Goal: Task Accomplishment & Management: Use online tool/utility

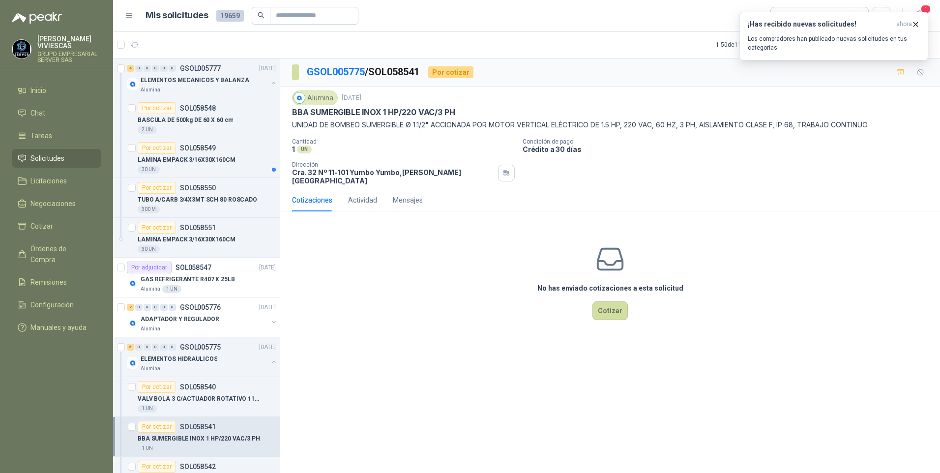
scroll to position [98, 0]
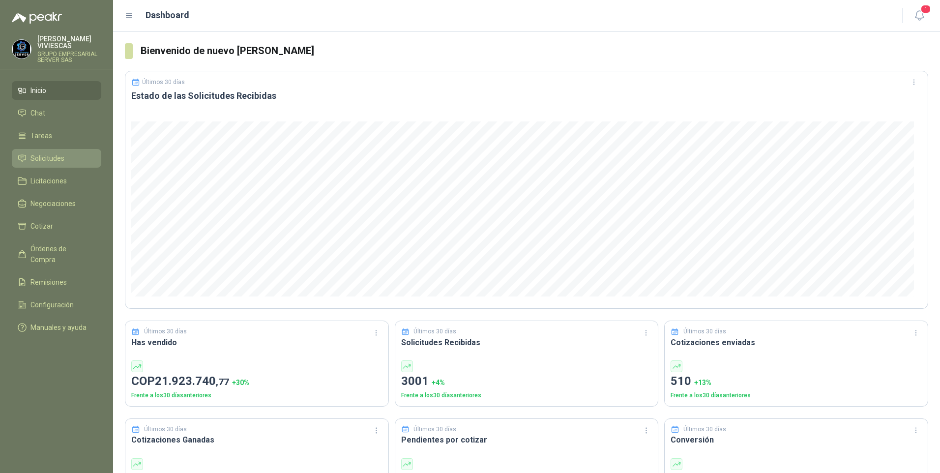
click at [53, 155] on span "Solicitudes" at bounding box center [47, 158] width 34 height 11
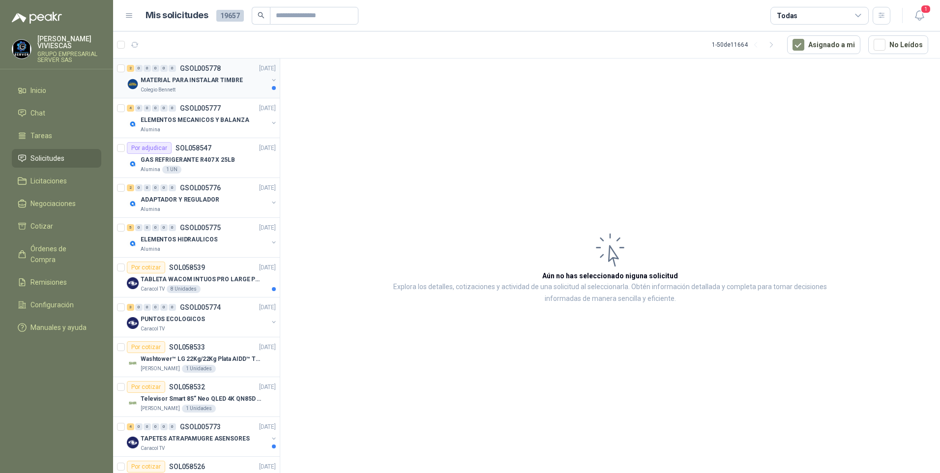
click at [176, 80] on p "MATERIAL PARA INSTALAR TIMBRE" at bounding box center [192, 80] width 102 height 9
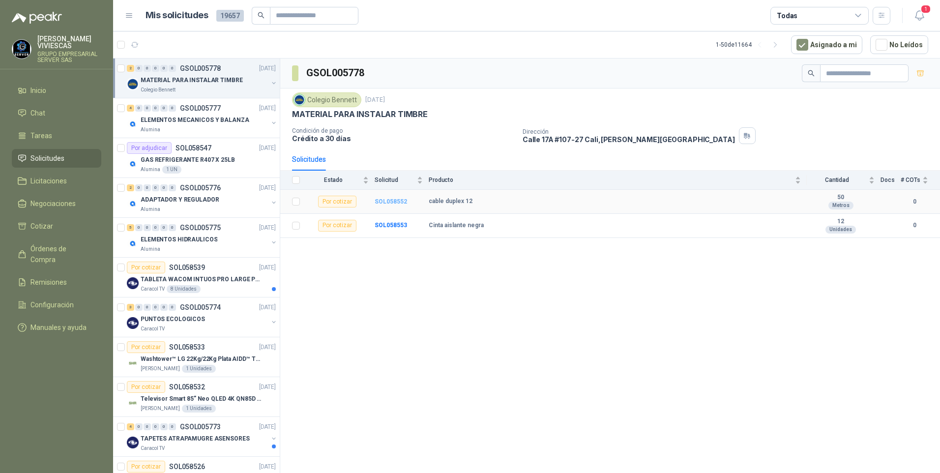
click at [394, 200] on b "SOL058552" at bounding box center [391, 201] width 32 height 7
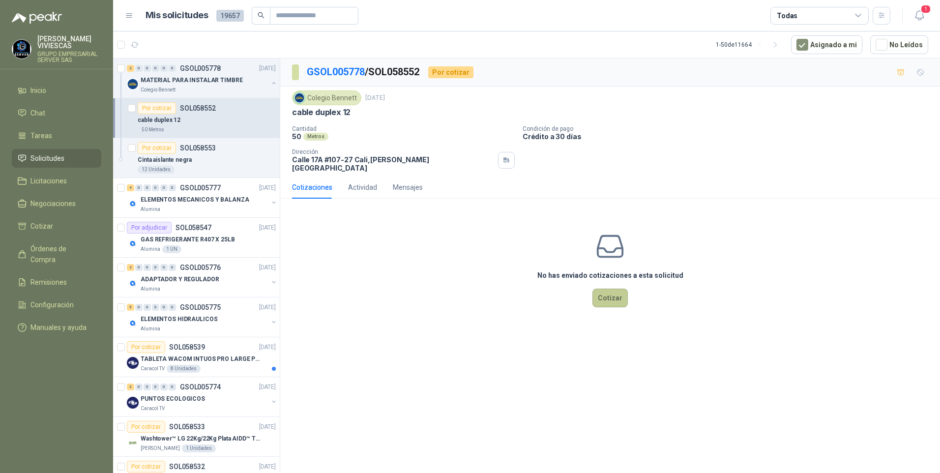
click at [616, 291] on button "Cotizar" at bounding box center [610, 298] width 35 height 19
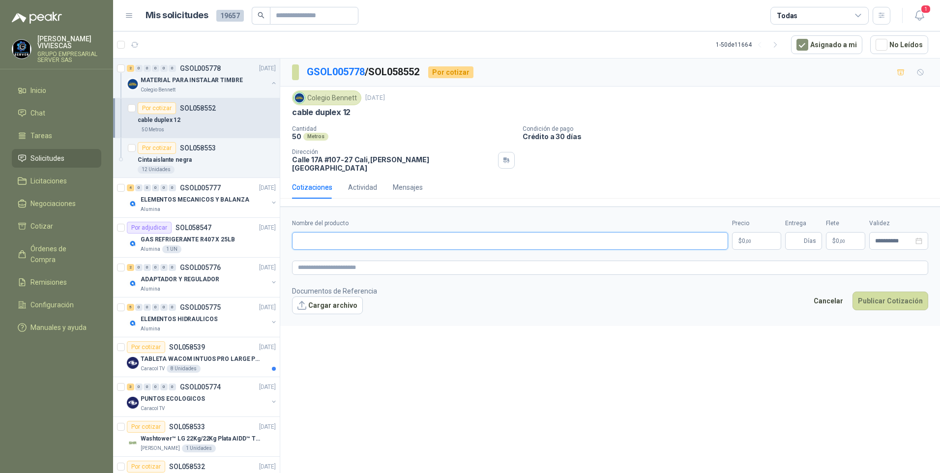
drag, startPoint x: 331, startPoint y: 237, endPoint x: 320, endPoint y: 229, distance: 13.9
click at [331, 237] on input "Nombre del producto" at bounding box center [510, 241] width 436 height 18
click at [180, 161] on p "Cinta aislante negra" at bounding box center [165, 159] width 54 height 9
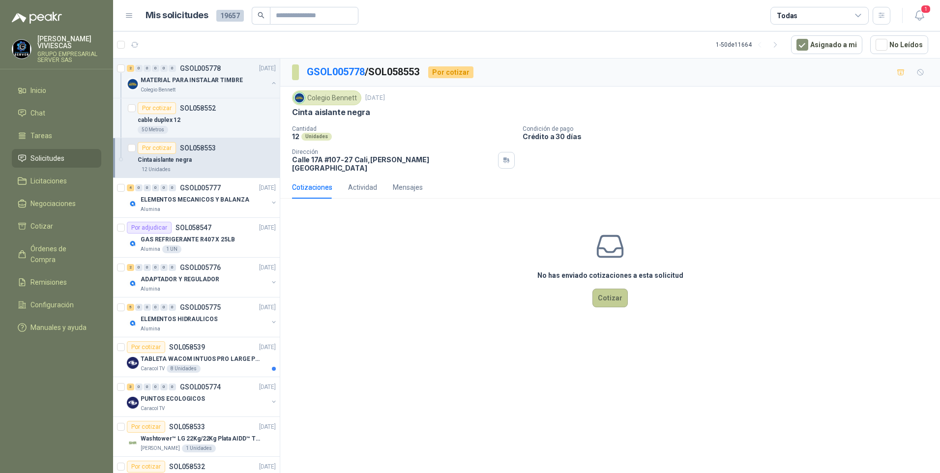
click at [620, 293] on button "Cotizar" at bounding box center [610, 298] width 35 height 19
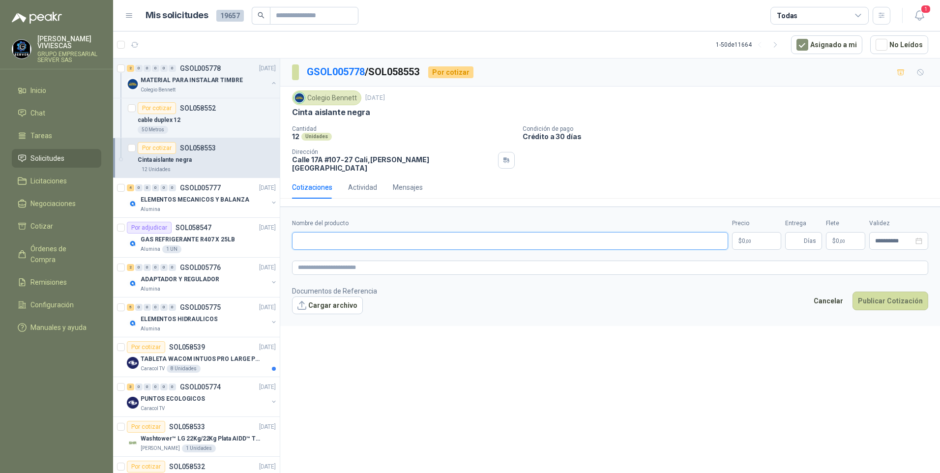
click at [312, 240] on input "Nombre del producto" at bounding box center [510, 241] width 436 height 18
type input "*"
type input "**********"
click at [314, 317] on span "image.png" at bounding box center [333, 321] width 65 height 9
click at [328, 317] on link "image.png" at bounding box center [333, 321] width 65 height 9
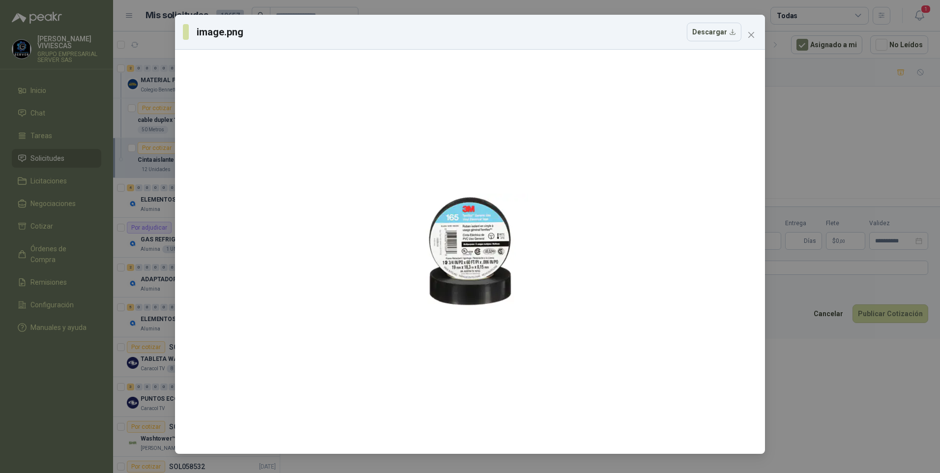
click at [803, 427] on div "image.png Descargar" at bounding box center [470, 236] width 940 height 473
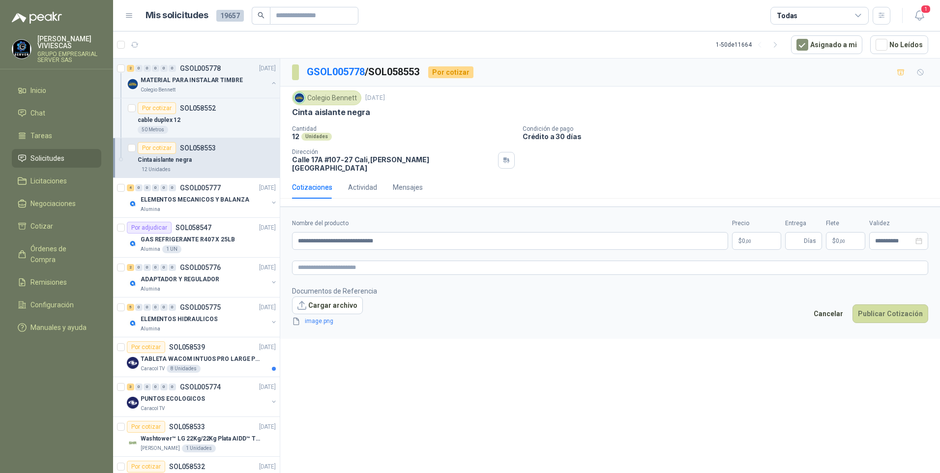
click at [759, 231] on body "RODRIGO VIVIESCAS GRUPO EMPRESARIAL SERVER SAS Inicio Chat Tareas Solicitudes L…" at bounding box center [470, 236] width 940 height 473
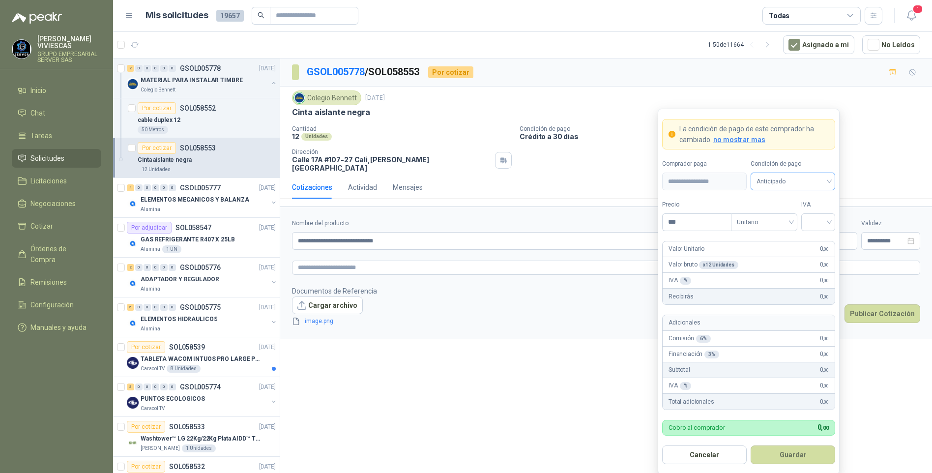
click at [790, 181] on span "Anticipado" at bounding box center [793, 181] width 73 height 15
click at [791, 221] on div "Crédito a 30 días" at bounding box center [793, 217] width 69 height 11
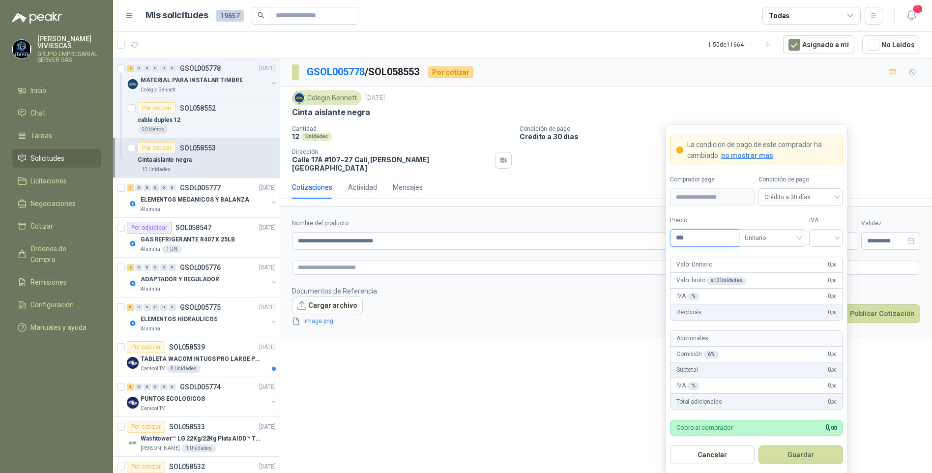
click at [715, 243] on input "***" at bounding box center [705, 238] width 68 height 17
type input "*******"
click at [759, 446] on button "Guardar" at bounding box center [801, 455] width 85 height 19
click at [839, 240] on div at bounding box center [826, 238] width 34 height 18
click at [822, 258] on div "19%" at bounding box center [826, 258] width 18 height 11
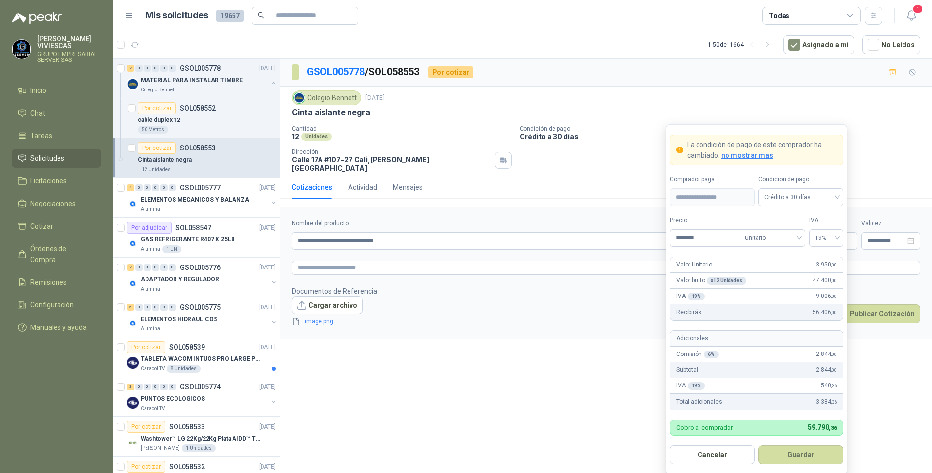
click at [808, 452] on button "Guardar" at bounding box center [801, 455] width 85 height 19
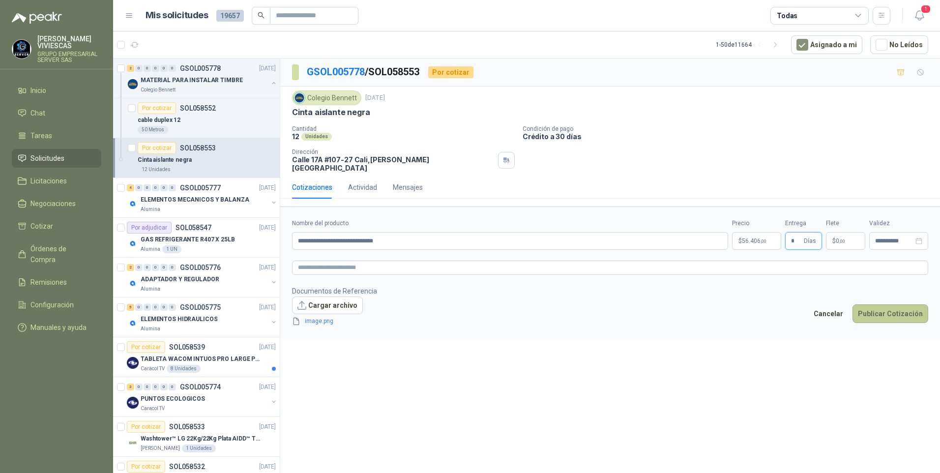
type input "*"
click at [893, 304] on button "Publicar Cotización" at bounding box center [891, 313] width 76 height 19
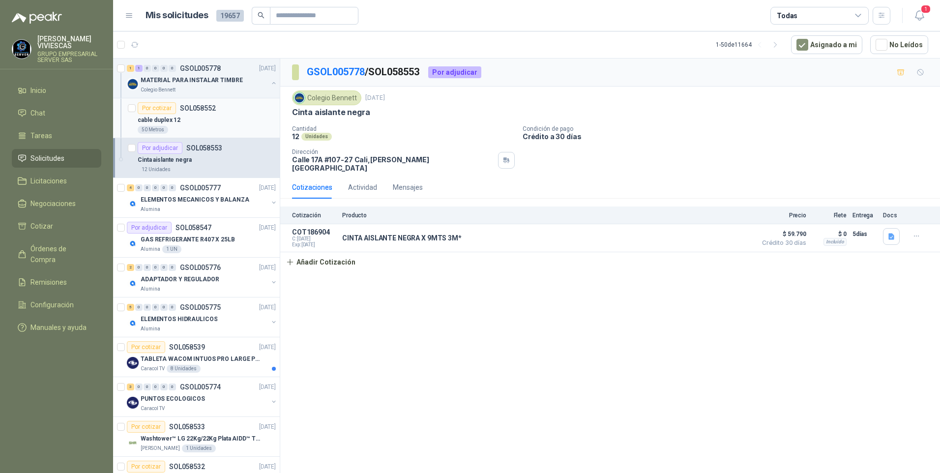
click at [174, 123] on p "cable duplex 12" at bounding box center [159, 120] width 43 height 9
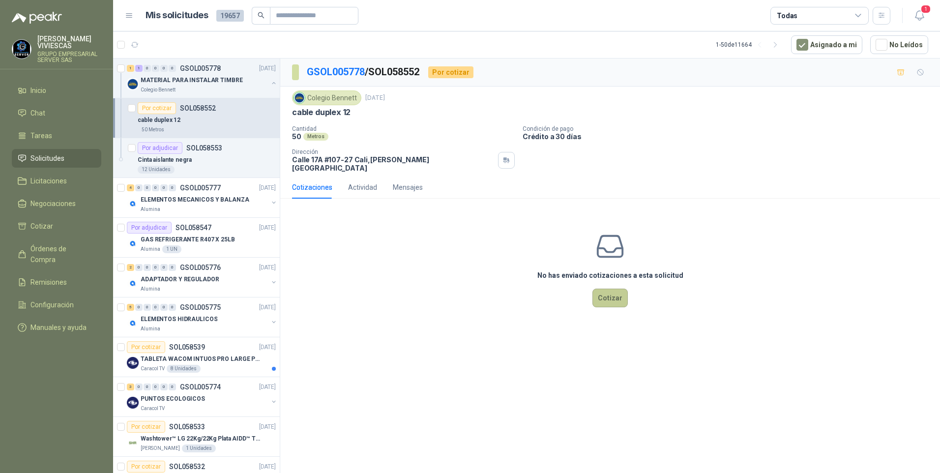
click at [615, 290] on button "Cotizar" at bounding box center [610, 298] width 35 height 19
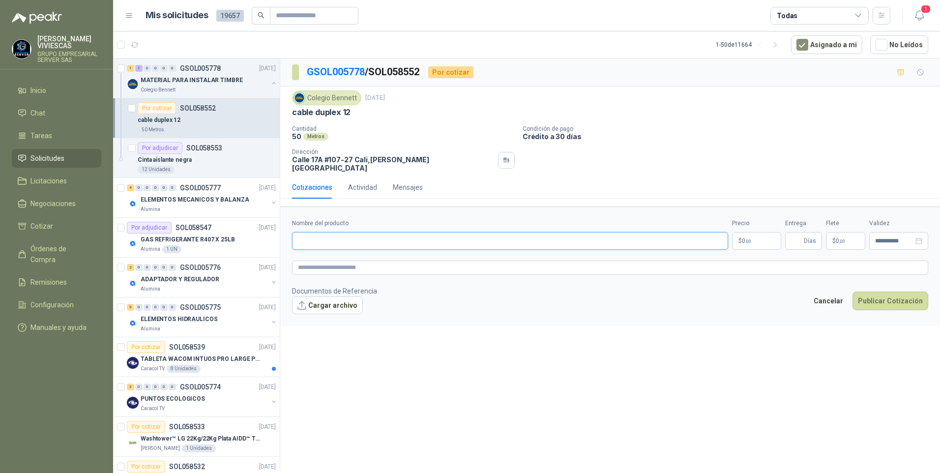
click at [318, 232] on input "Nombre del producto" at bounding box center [510, 241] width 436 height 18
type input "**********"
click at [744, 226] on body "RODRIGO VIVIESCAS GRUPO EMPRESARIAL SERVER SAS Inicio Chat Tareas Solicitudes L…" at bounding box center [470, 236] width 940 height 473
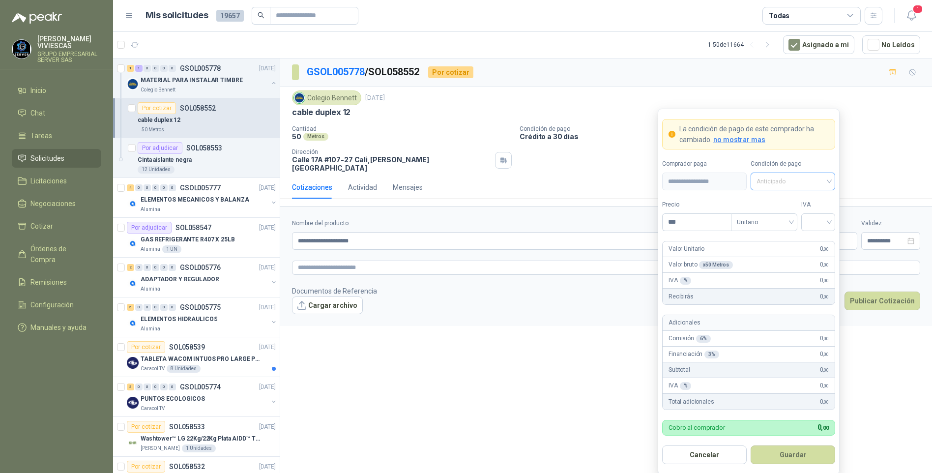
click at [788, 174] on span "Anticipado" at bounding box center [793, 181] width 73 height 15
drag, startPoint x: 796, startPoint y: 213, endPoint x: 770, endPoint y: 227, distance: 29.5
click at [796, 213] on div "Crédito a 30 días" at bounding box center [793, 217] width 69 height 11
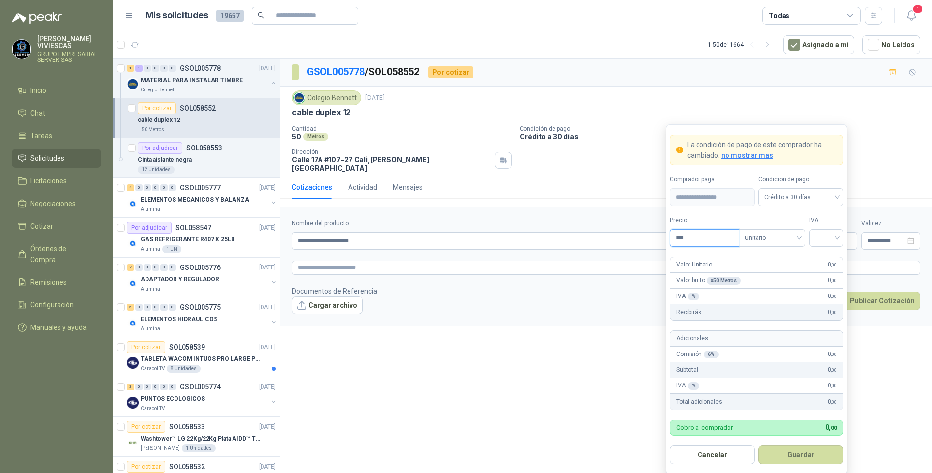
click at [685, 242] on input "***" at bounding box center [705, 238] width 68 height 17
type input "*******"
click at [844, 233] on form "**********" at bounding box center [757, 299] width 182 height 350
click at [834, 237] on input "search" at bounding box center [826, 237] width 22 height 15
drag, startPoint x: 834, startPoint y: 262, endPoint x: 824, endPoint y: 304, distance: 43.5
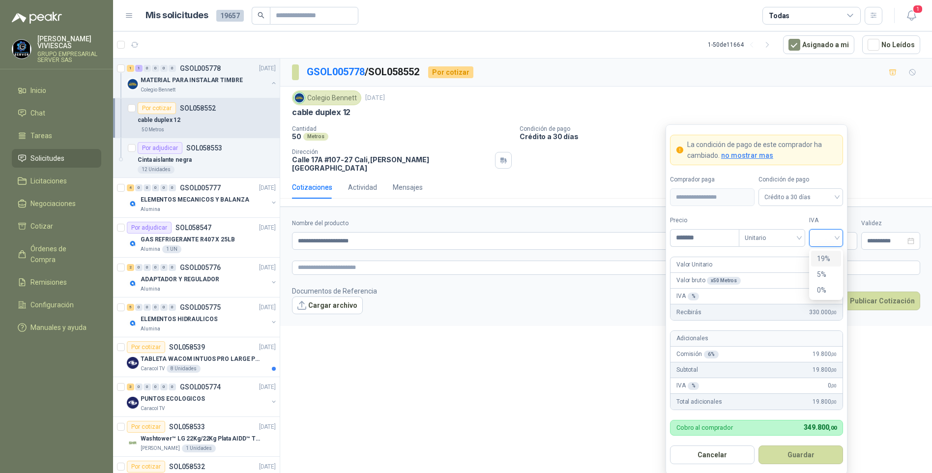
click at [834, 262] on div "19%" at bounding box center [826, 258] width 18 height 11
drag, startPoint x: 799, startPoint y: 456, endPoint x: 810, endPoint y: 459, distance: 11.7
click at [799, 458] on button "Guardar" at bounding box center [801, 455] width 85 height 19
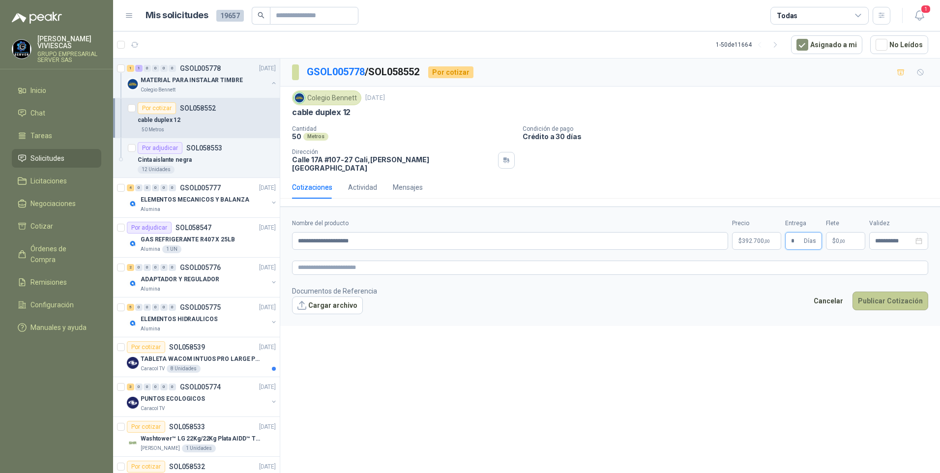
type input "*"
click at [887, 292] on button "Publicar Cotización" at bounding box center [891, 301] width 76 height 19
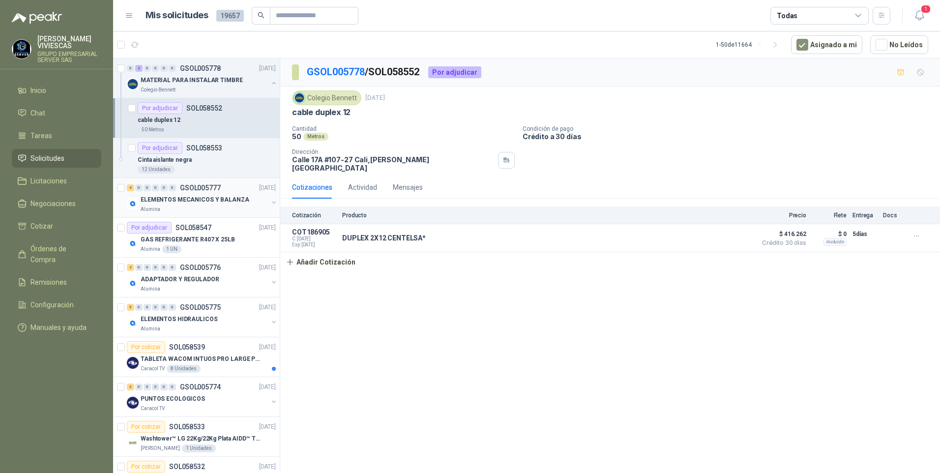
click at [177, 195] on p "ELEMENTOS MECANICOS Y BALANZA" at bounding box center [195, 199] width 109 height 9
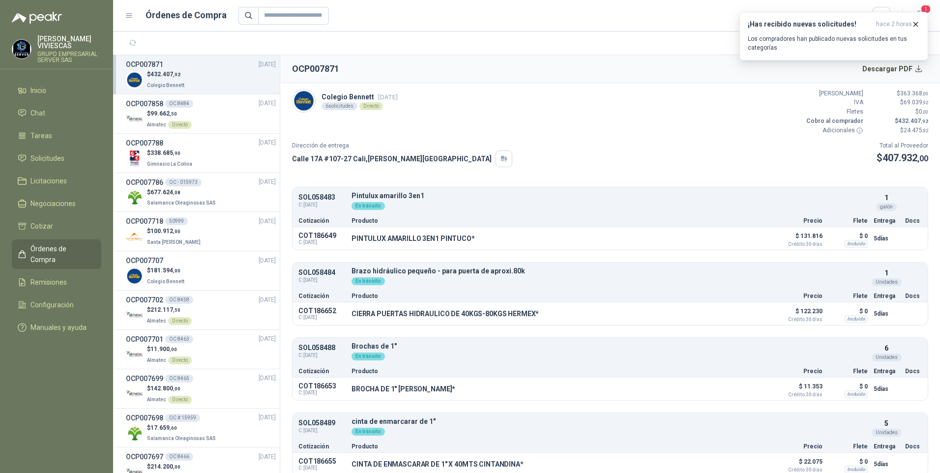
scroll to position [159, 0]
